Goal: Contribute content: Contribute content

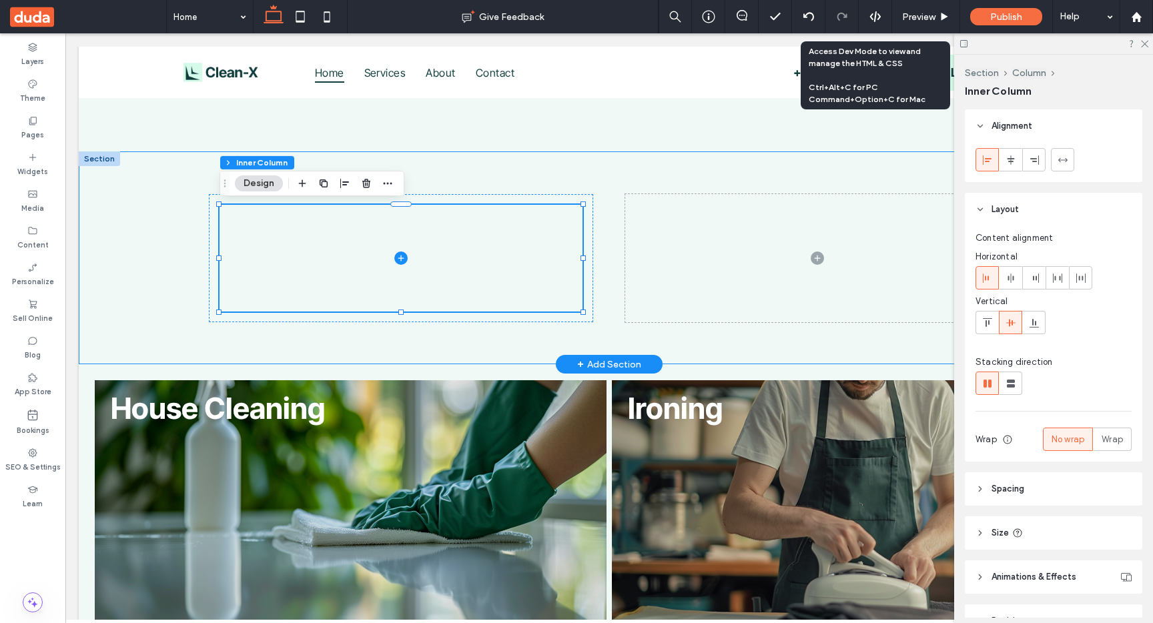
click at [364, 343] on div at bounding box center [609, 257] width 801 height 213
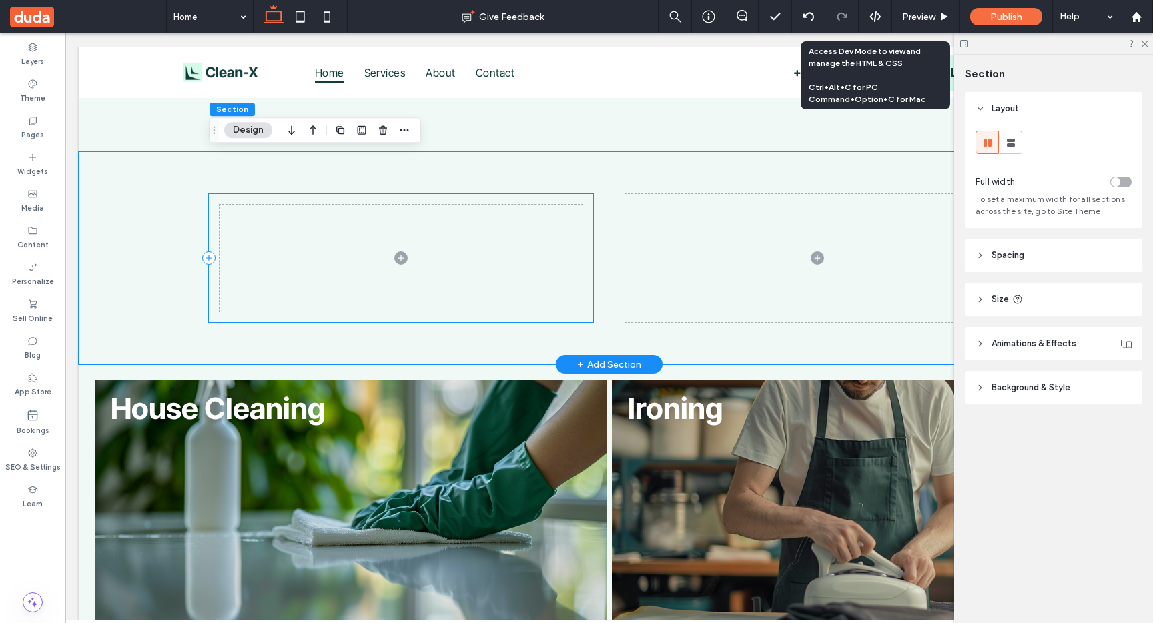
click at [375, 200] on div at bounding box center [401, 258] width 384 height 128
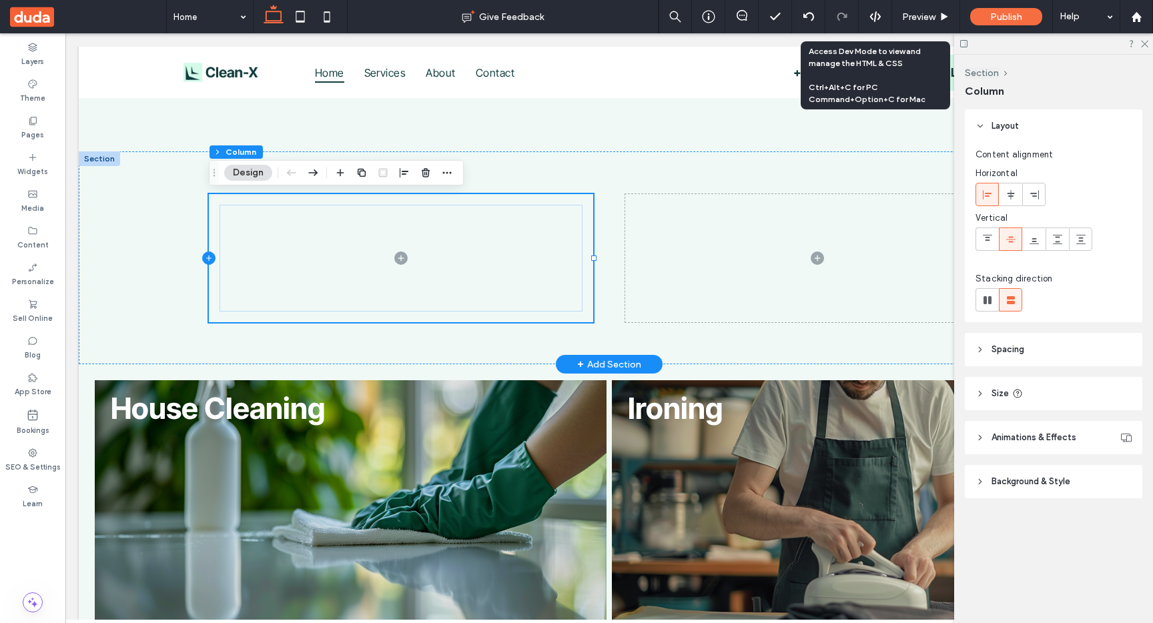
click at [208, 258] on icon at bounding box center [208, 258] width 5 height 1
type input "**"
type input "*****"
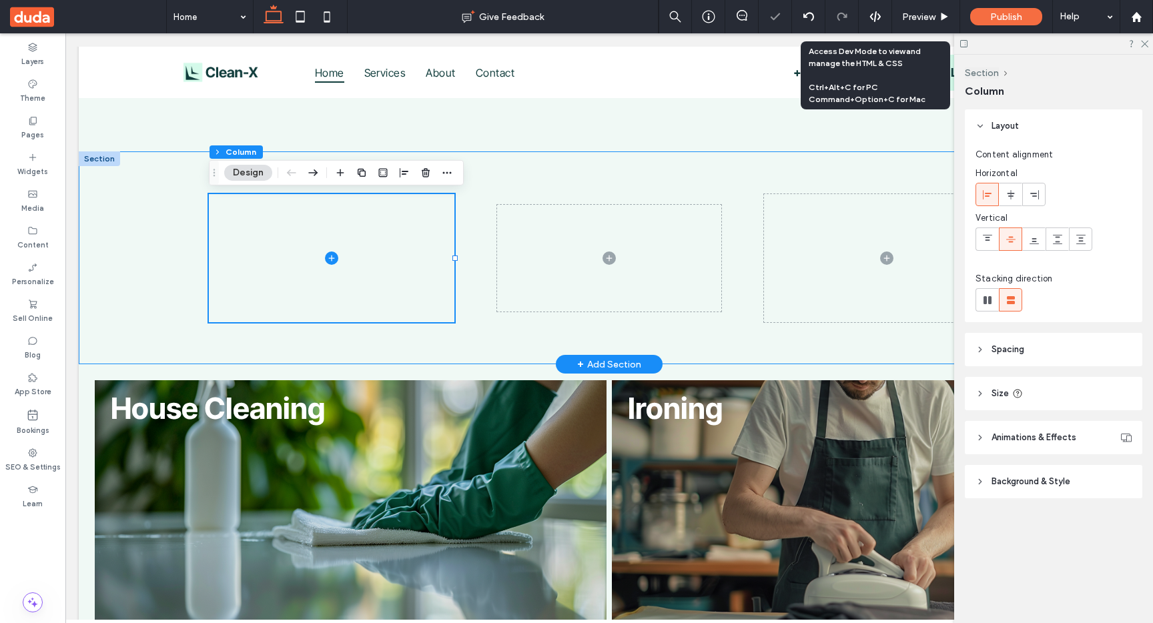
click at [559, 185] on div at bounding box center [609, 257] width 801 height 213
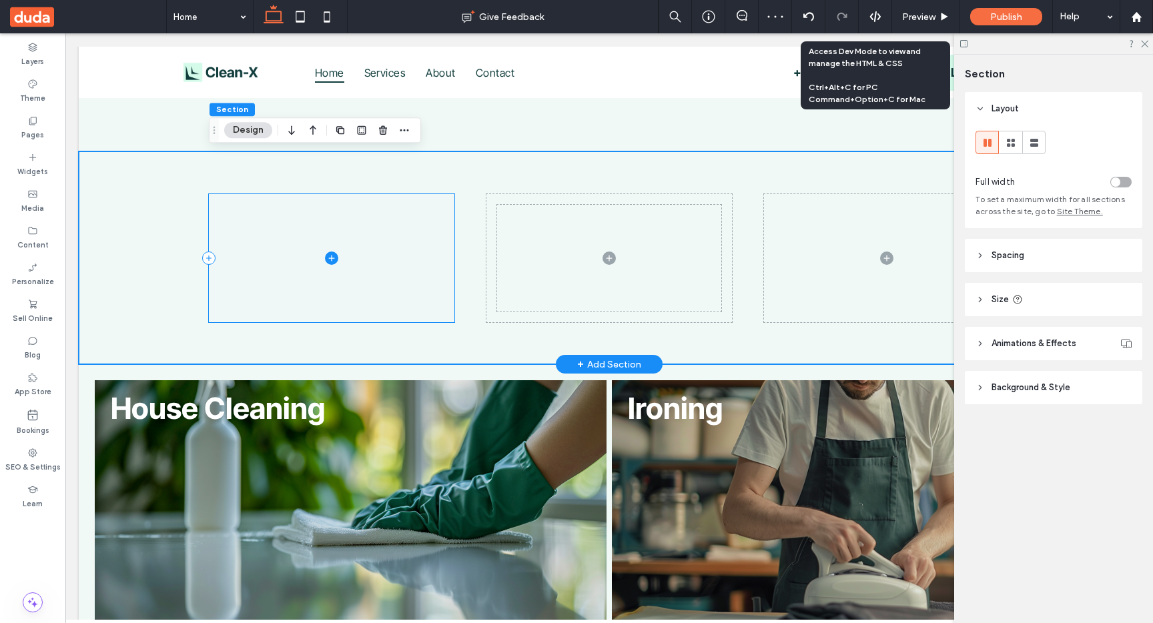
click at [399, 234] on span at bounding box center [332, 258] width 246 height 128
click at [445, 198] on div at bounding box center [401, 258] width 384 height 128
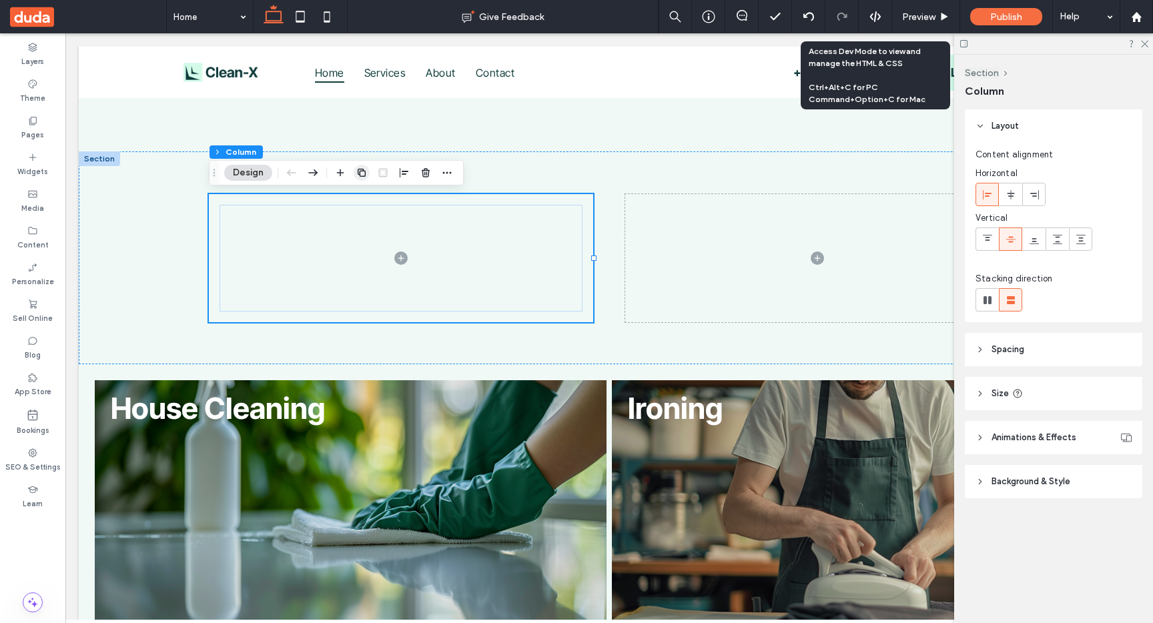
click at [362, 170] on icon "button" at bounding box center [361, 173] width 11 height 11
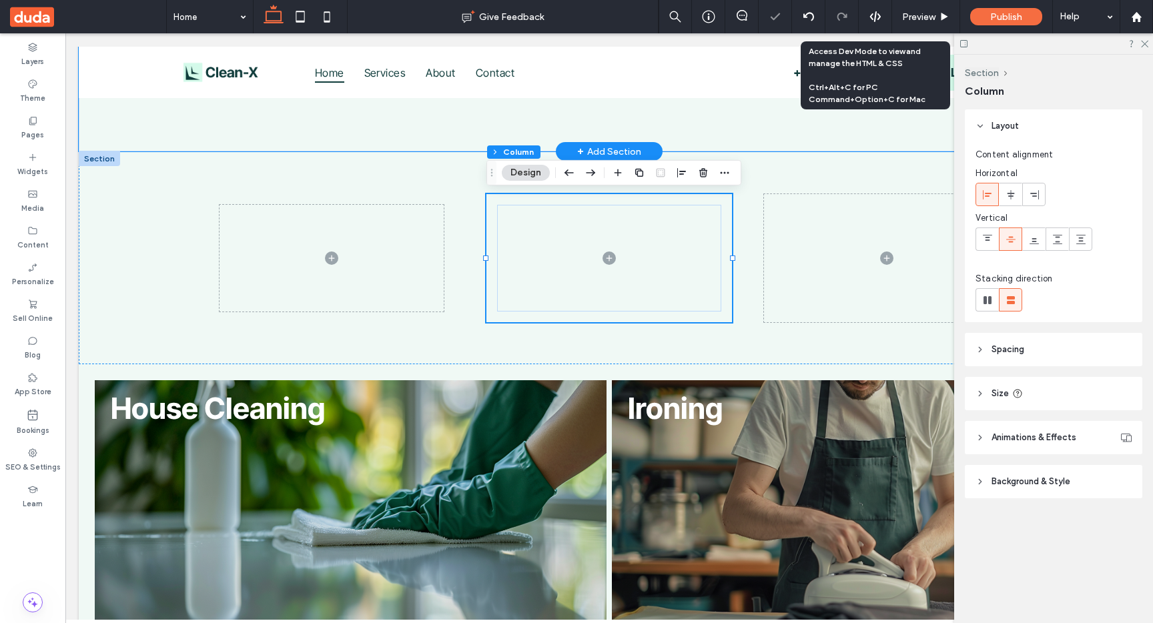
click at [364, 147] on div "Our Services Explore our range of specialized cleaning services designed to mee…" at bounding box center [609, 27] width 1061 height 249
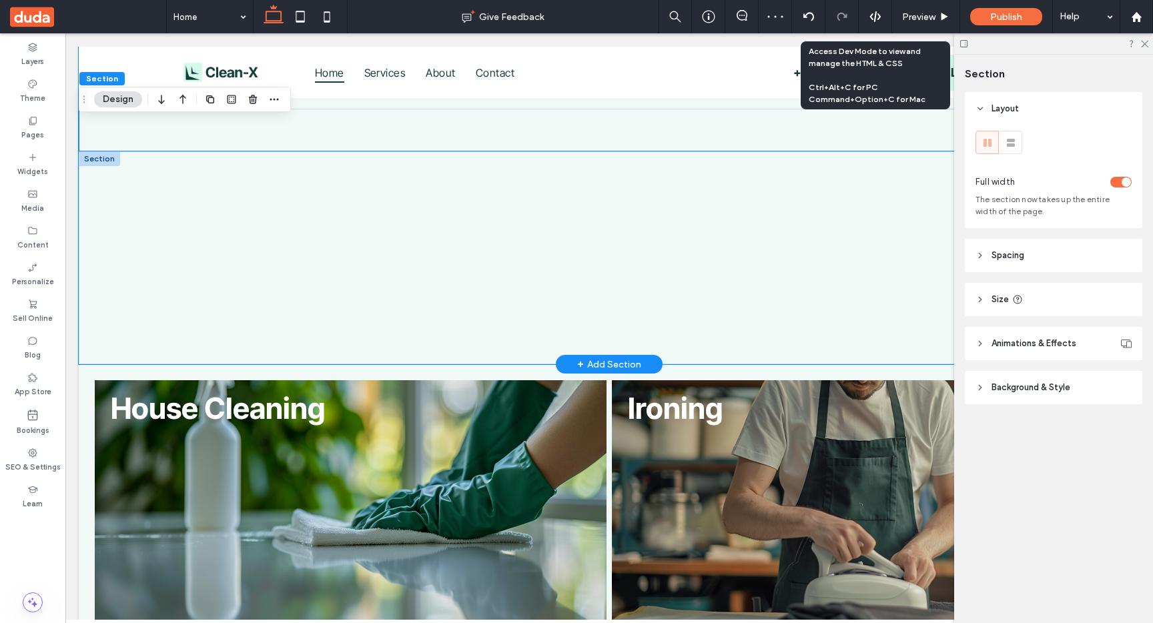
click at [446, 170] on div at bounding box center [609, 257] width 801 height 213
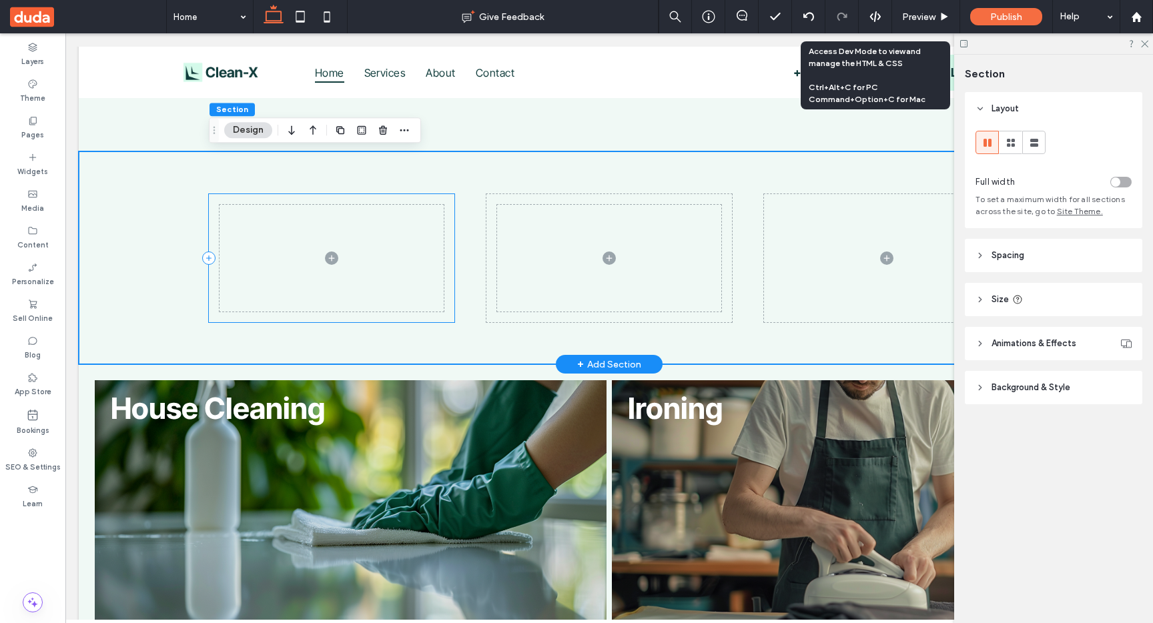
click at [412, 196] on div at bounding box center [332, 258] width 246 height 128
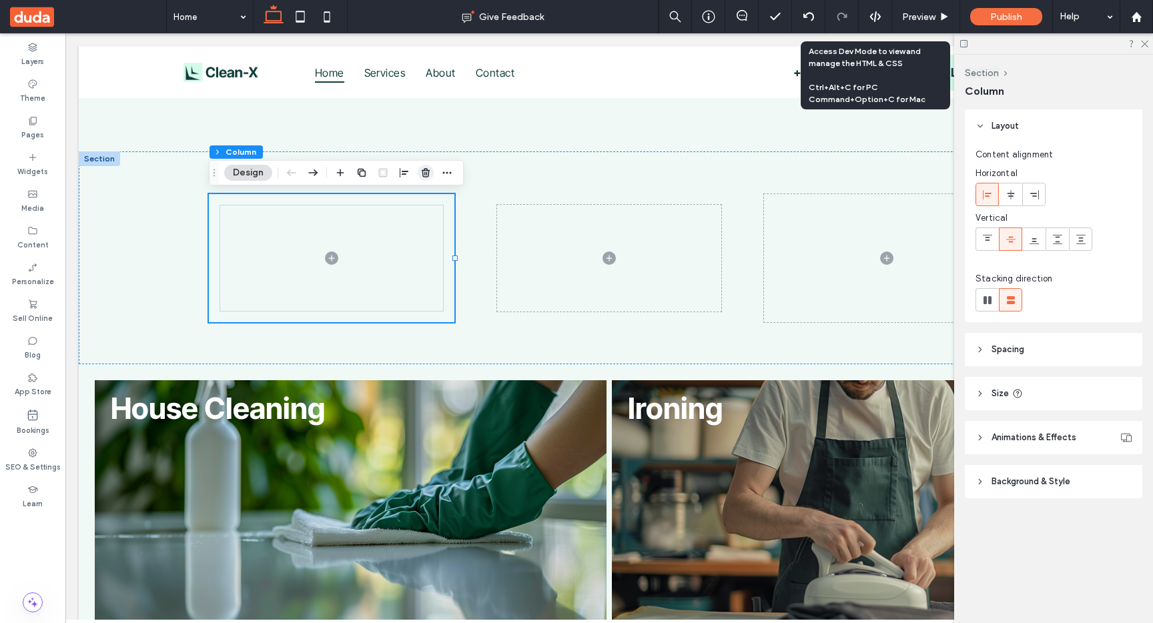
click at [428, 174] on use "button" at bounding box center [426, 172] width 8 height 9
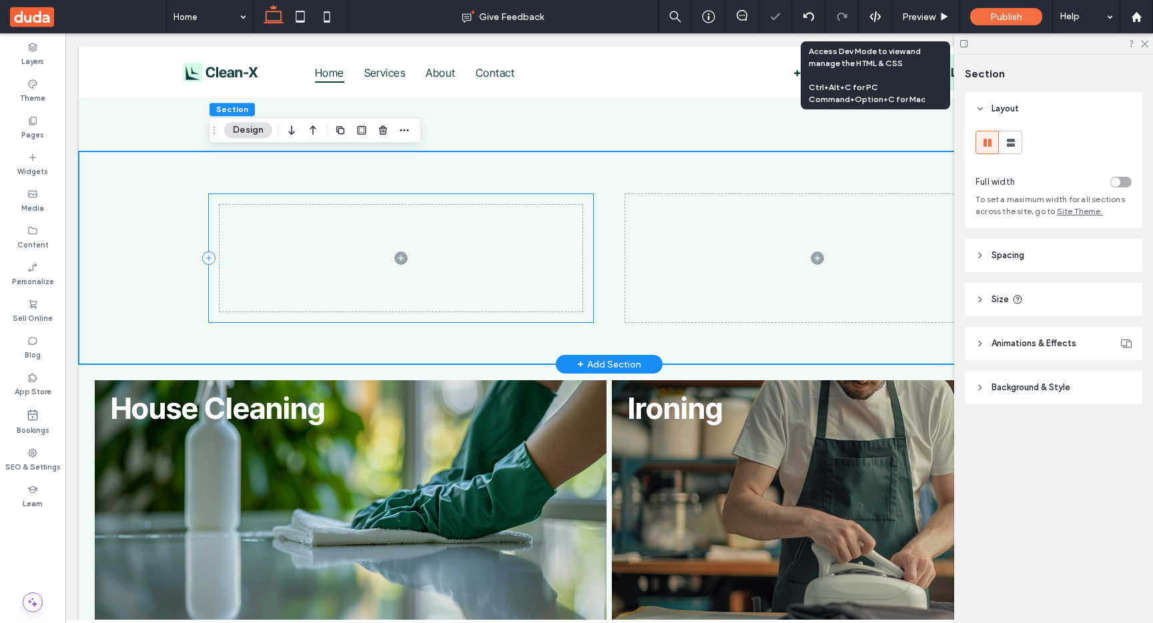
click at [592, 198] on div at bounding box center [401, 258] width 384 height 128
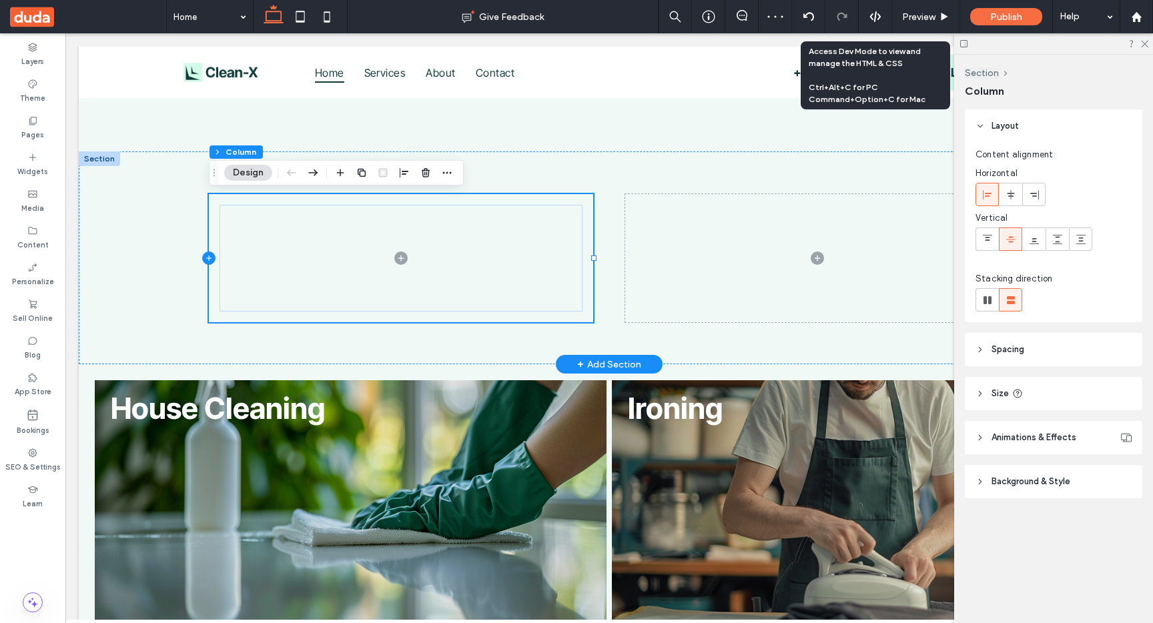
click at [207, 262] on icon at bounding box center [208, 258] width 13 height 13
type input "**"
type input "*****"
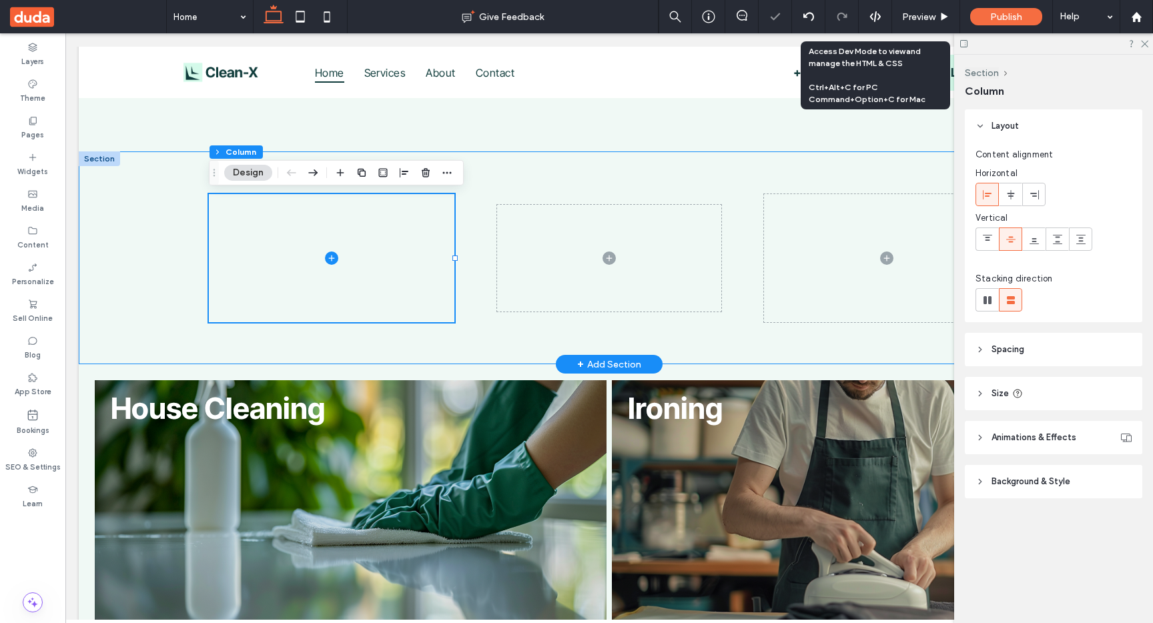
click at [597, 170] on div at bounding box center [609, 257] width 801 height 213
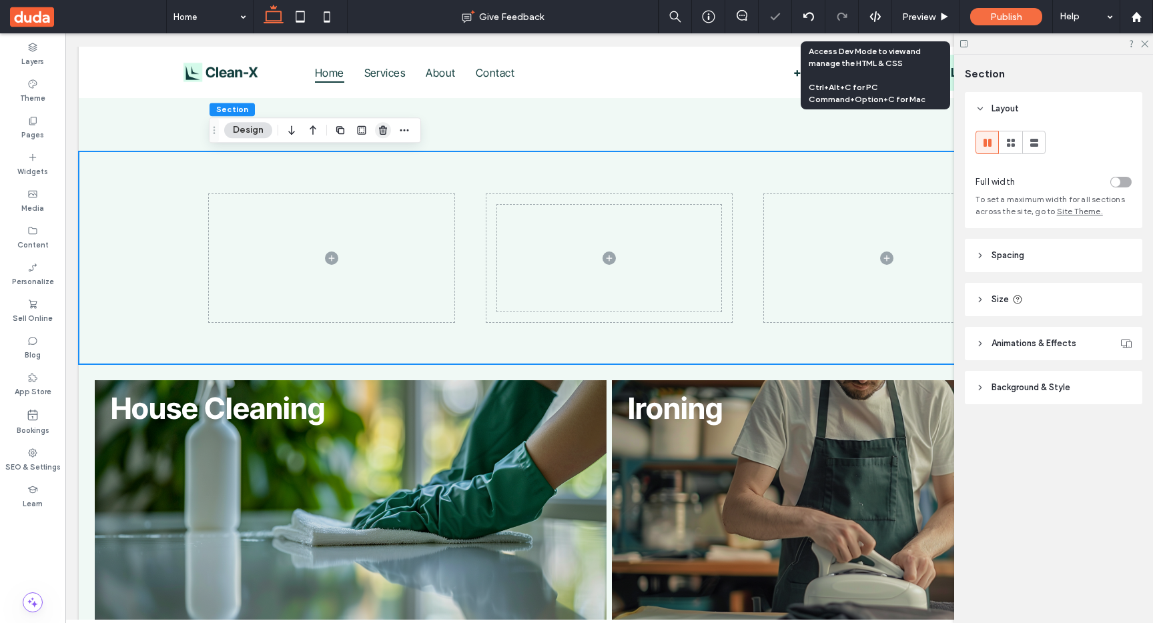
click at [379, 133] on icon "button" at bounding box center [383, 130] width 11 height 11
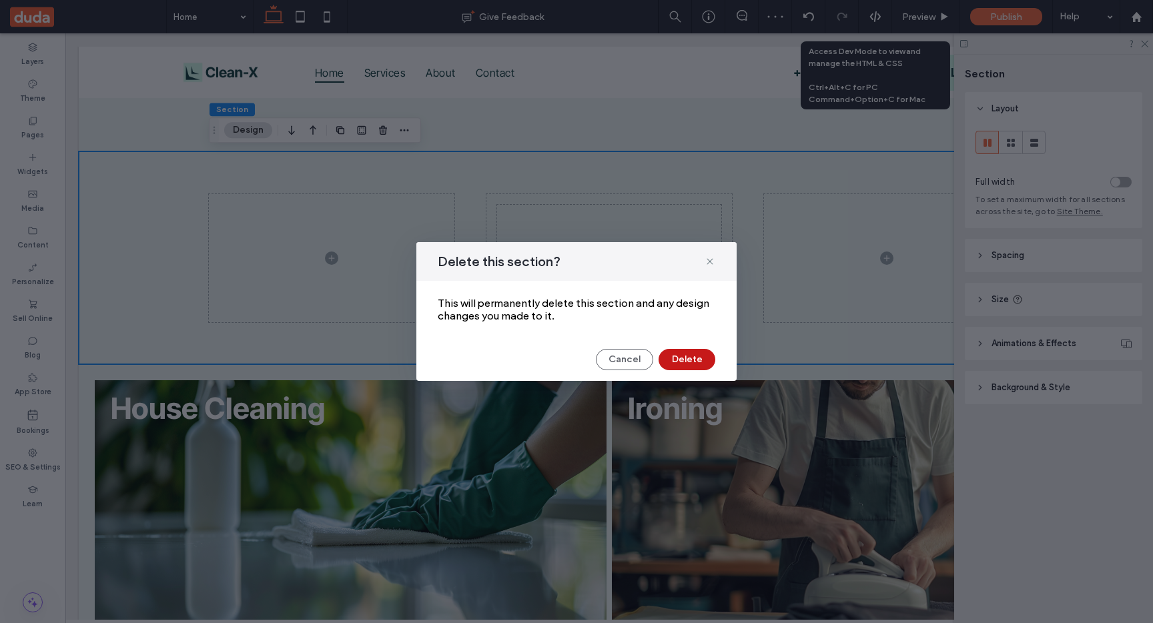
click at [693, 367] on button "Delete" at bounding box center [687, 359] width 57 height 21
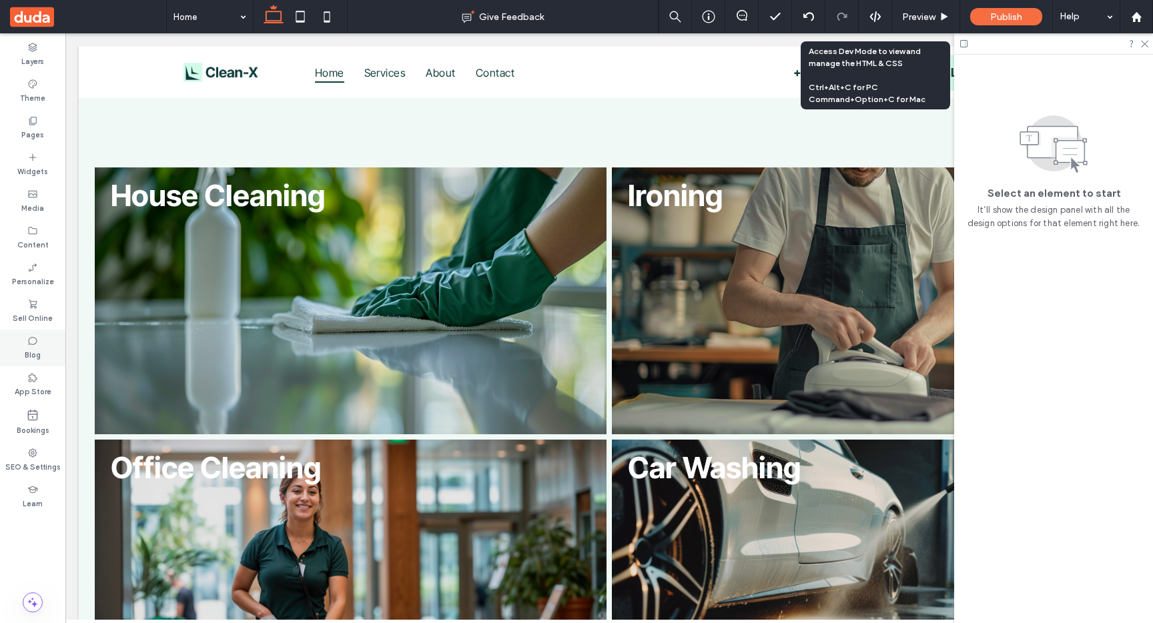
click at [33, 354] on label "Blog" at bounding box center [33, 353] width 16 height 15
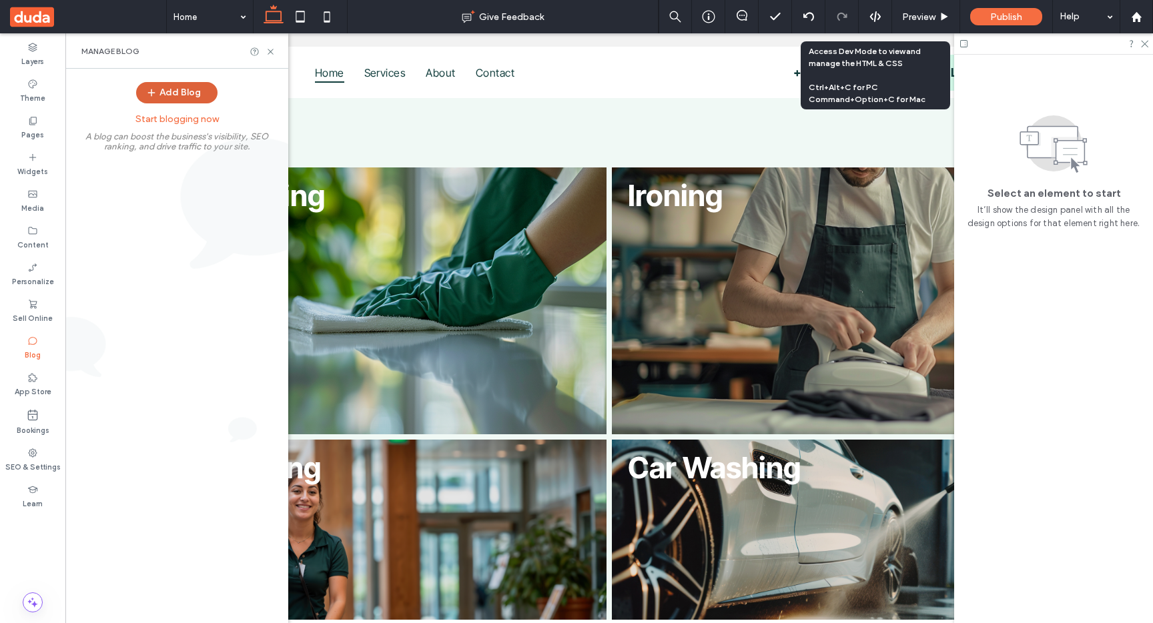
click at [167, 97] on button "Add Blog" at bounding box center [176, 92] width 81 height 21
click at [155, 93] on use "button" at bounding box center [151, 92] width 7 height 7
click at [196, 129] on label "Start blogging now" at bounding box center [176, 119] width 223 height 25
click at [148, 91] on icon "button" at bounding box center [151, 92] width 11 height 11
click at [187, 89] on div "Home Give Feedback Preview Publish Help Design Panel Site Comments Team & Clien…" at bounding box center [576, 311] width 1153 height 623
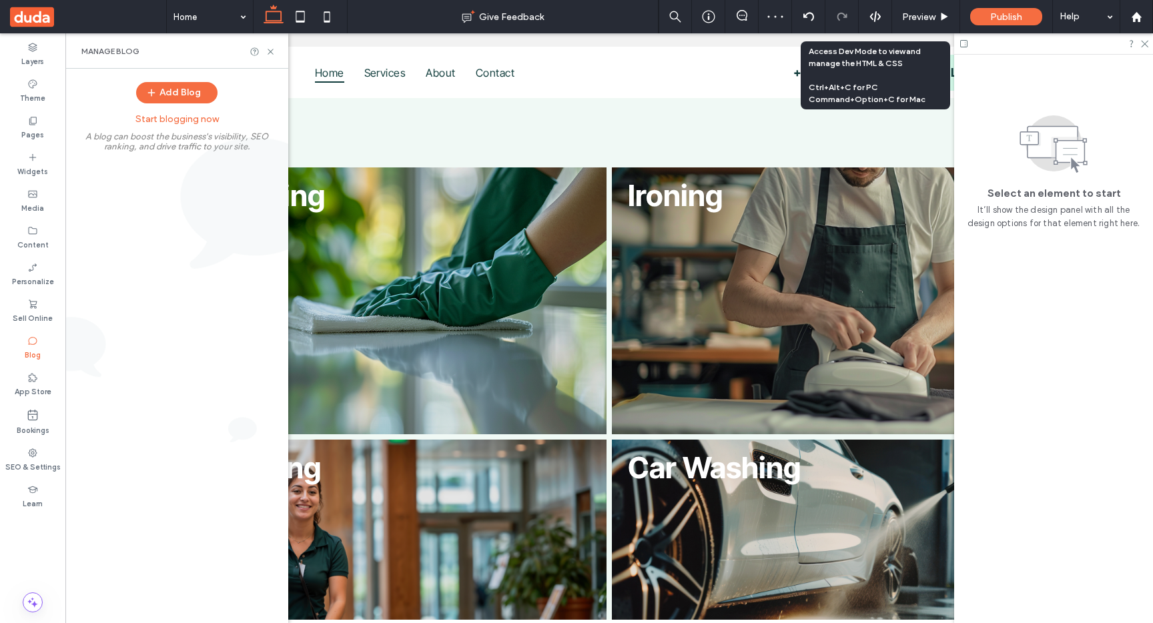
click at [243, 66] on div "Manage Blog" at bounding box center [176, 50] width 223 height 35
click at [276, 46] on div "Manage Blog" at bounding box center [176, 50] width 223 height 35
click at [272, 49] on use at bounding box center [270, 51] width 5 height 5
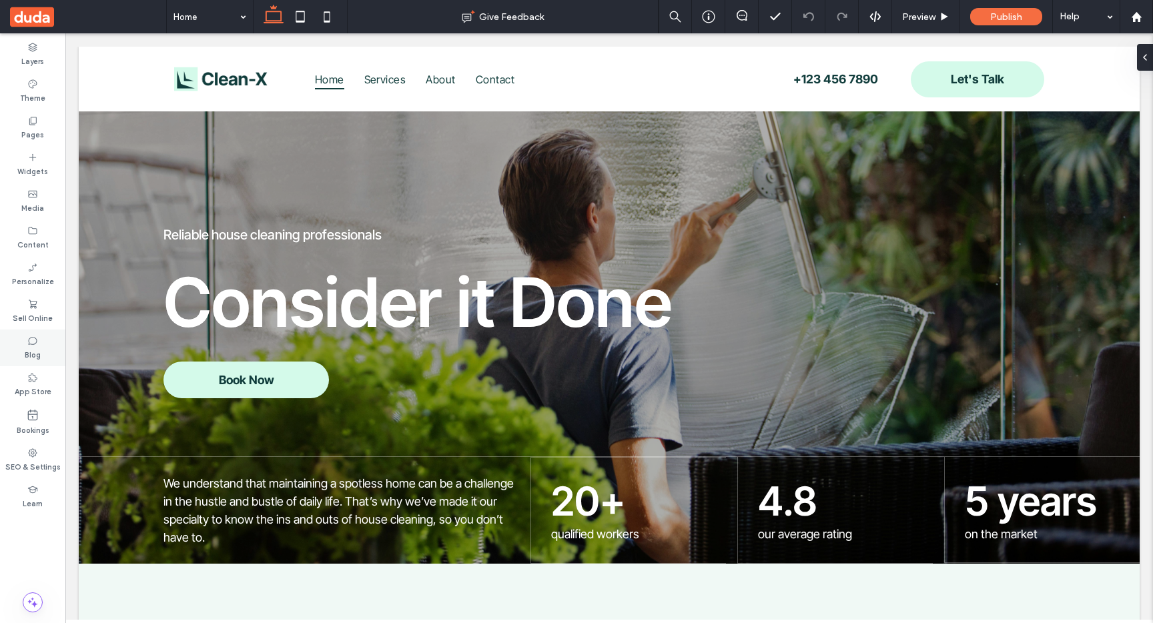
click at [39, 348] on label "Blog" at bounding box center [33, 353] width 16 height 15
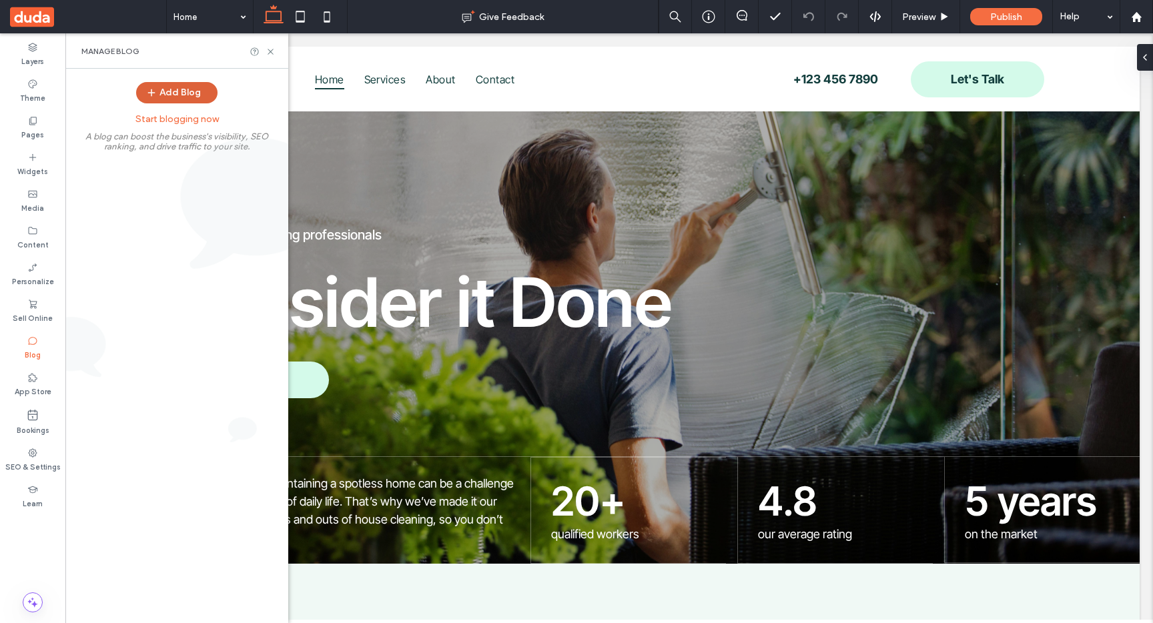
click at [162, 95] on button "Add Blog" at bounding box center [176, 92] width 81 height 21
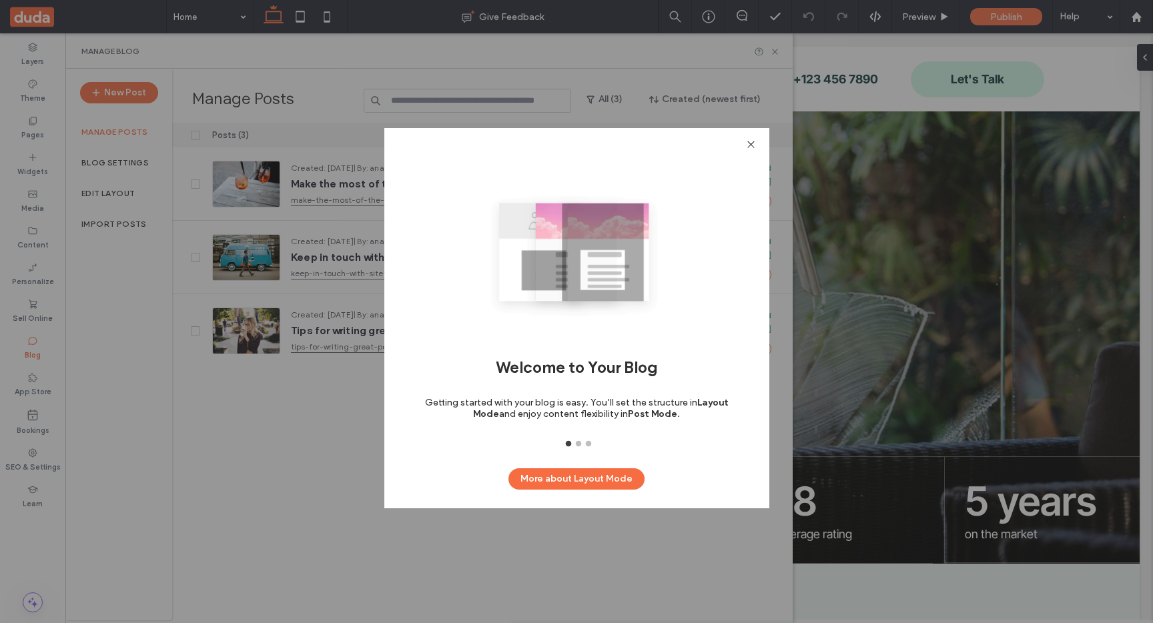
click at [747, 143] on icon at bounding box center [751, 144] width 10 height 10
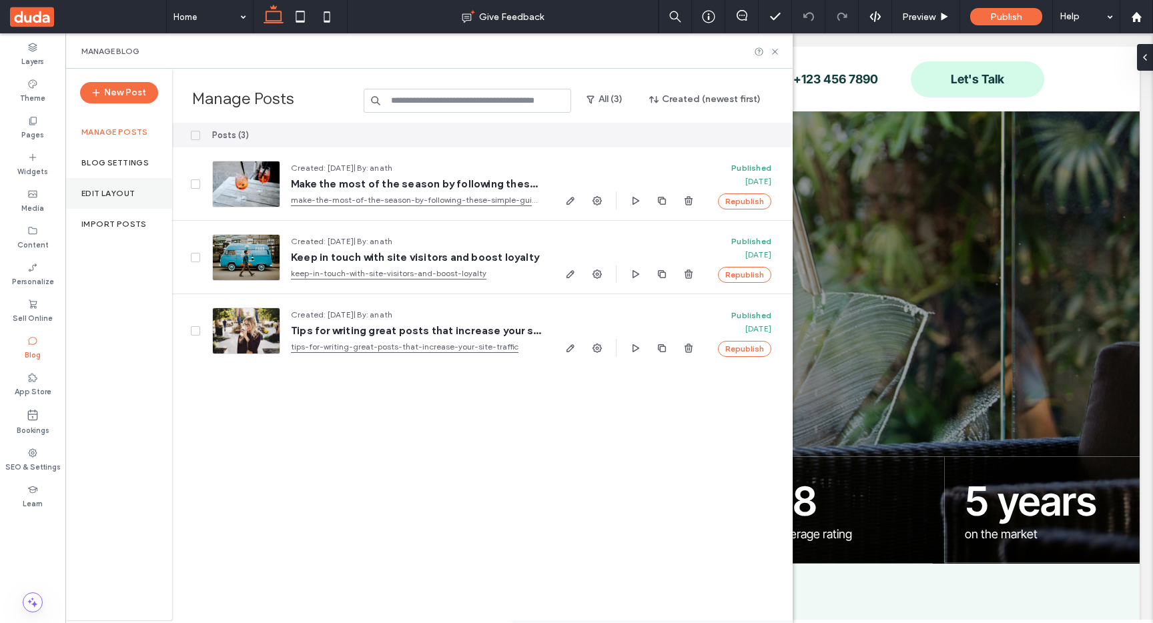
click at [83, 196] on label "Edit Layout" at bounding box center [107, 193] width 53 height 9
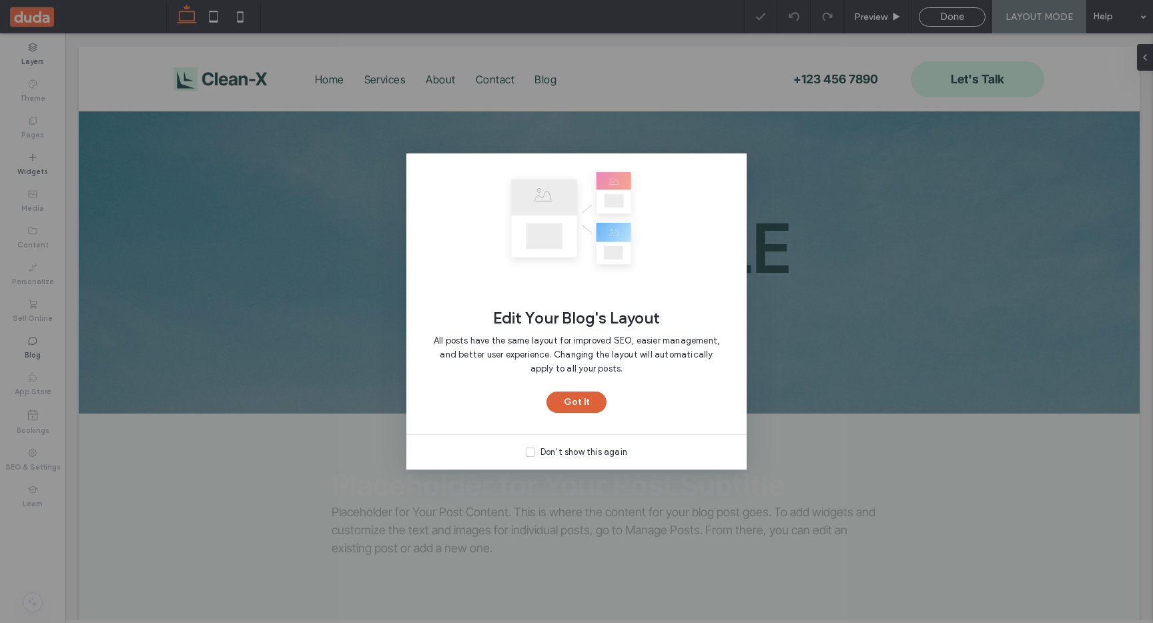
click at [583, 404] on button "Got It" at bounding box center [577, 402] width 60 height 21
